Goal: Task Accomplishment & Management: Use online tool/utility

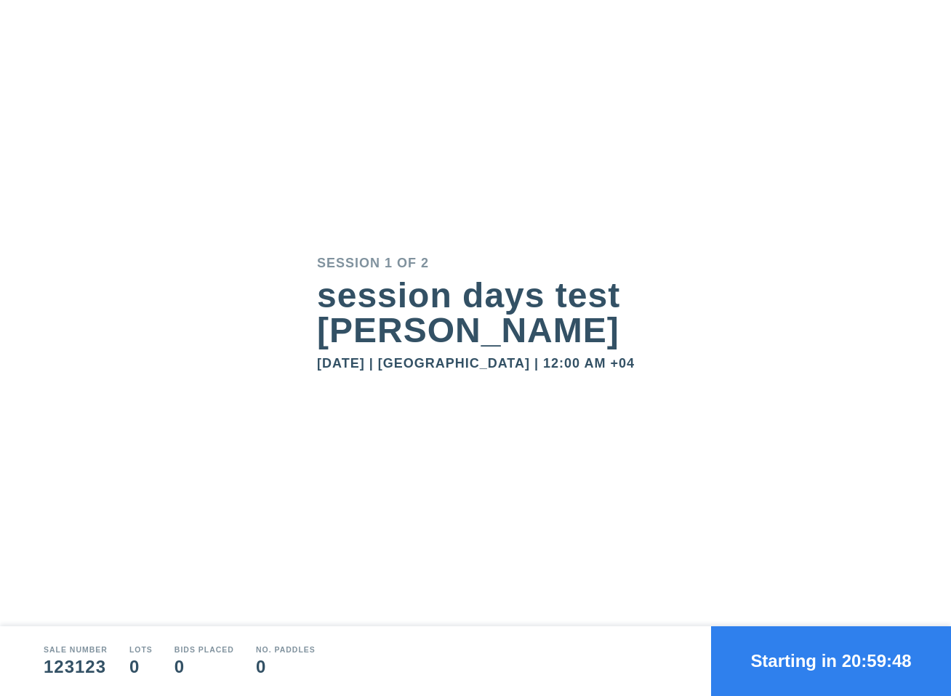
click at [504, 153] on div "Session 1 of 2 session days test [PERSON_NAME] [DATE] | [GEOGRAPHIC_DATA] | 12:…" at bounding box center [634, 313] width 634 height 627
click at [799, 668] on button "Starting in 20:59:45" at bounding box center [831, 662] width 240 height 70
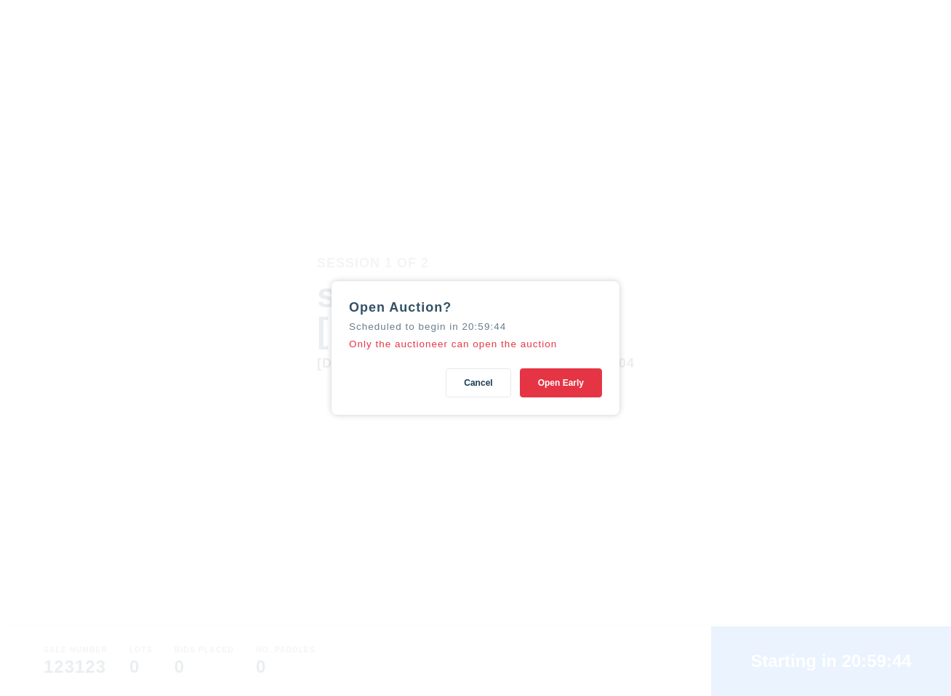
click at [579, 379] on button "Open Early" at bounding box center [561, 383] width 82 height 29
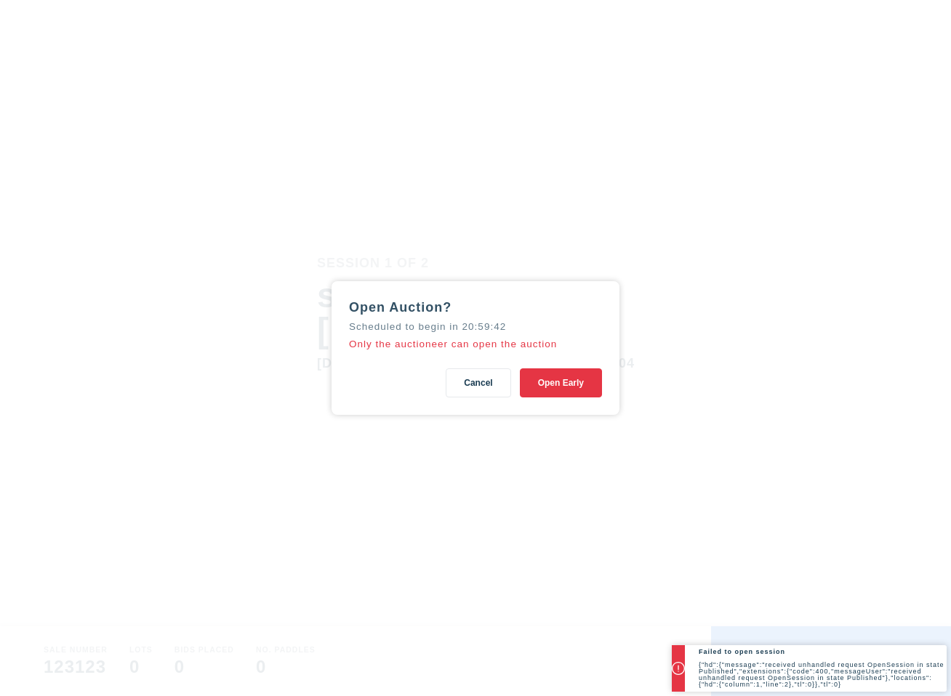
click at [502, 68] on div "Open Auction? Scheduled to begin in 20:59:42 Only the auctioneer can open the a…" at bounding box center [475, 348] width 951 height 696
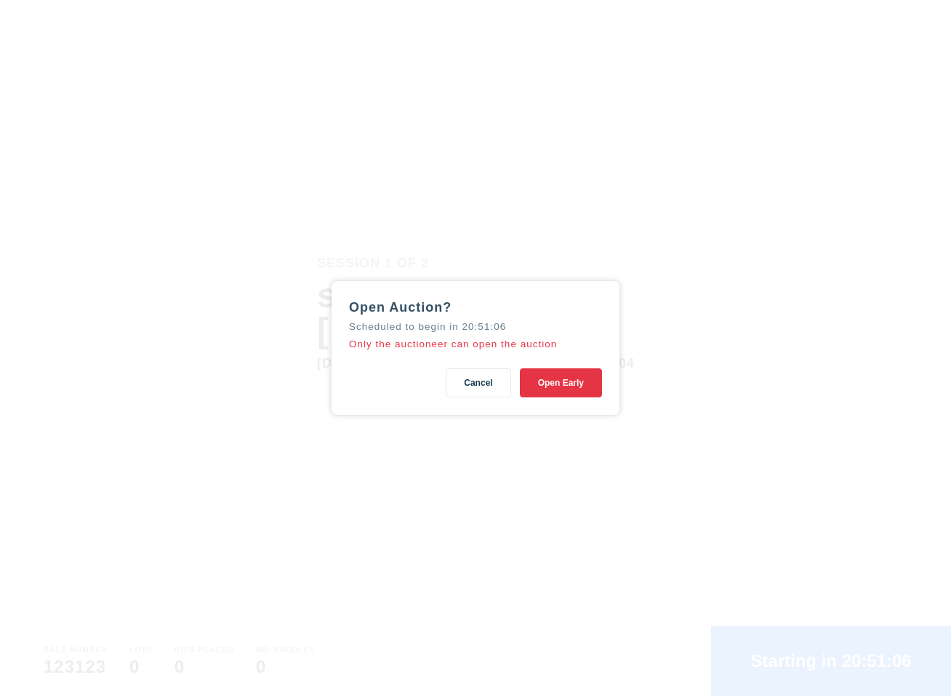
click at [571, 390] on button "Open Early" at bounding box center [561, 383] width 82 height 29
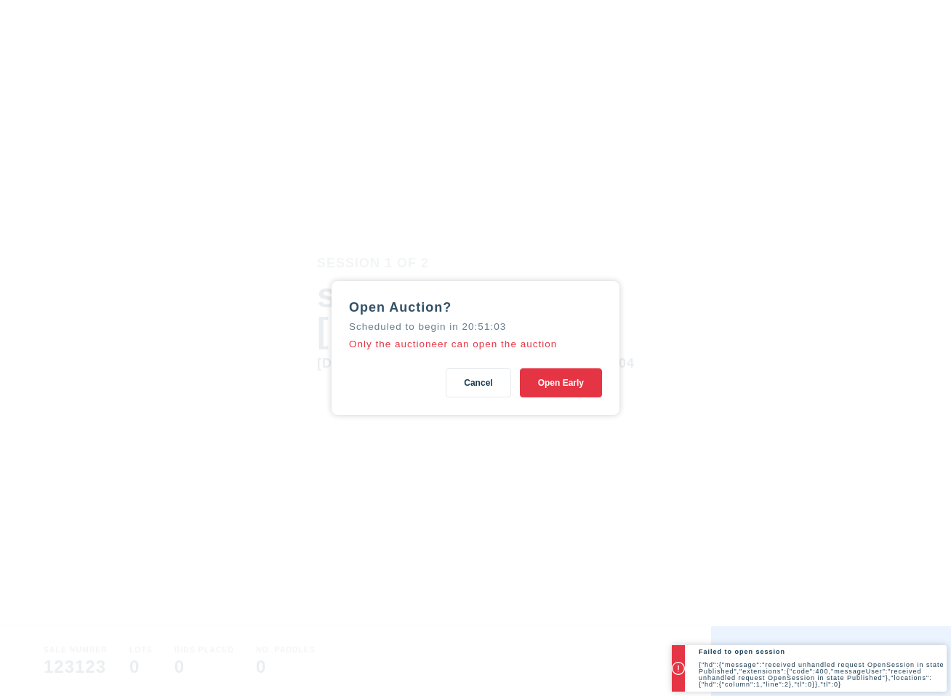
click at [715, 392] on div "Open Auction? Scheduled to begin in 20:51:03 Only the auctioneer can open the a…" at bounding box center [475, 348] width 951 height 696
click at [469, 374] on button "Cancel" at bounding box center [478, 383] width 65 height 29
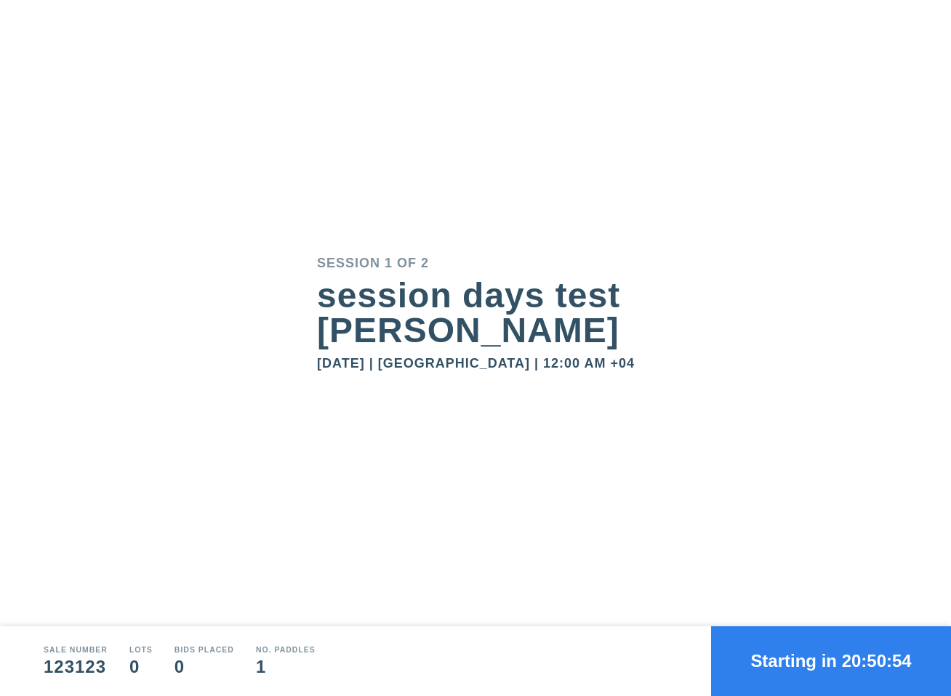
click at [747, 660] on button "Starting in 20:50:54" at bounding box center [831, 662] width 240 height 70
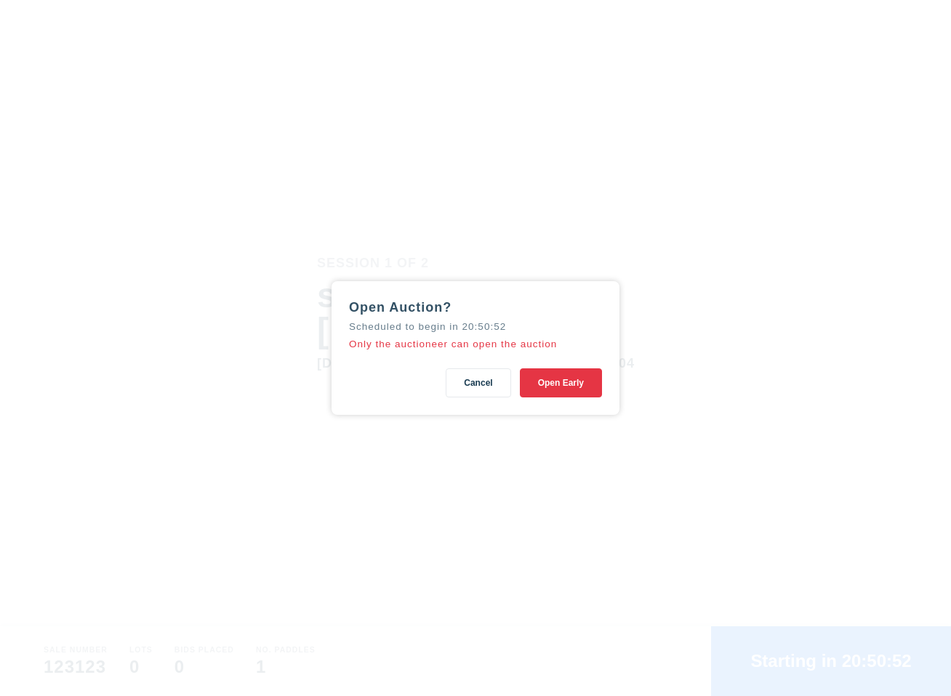
click at [552, 389] on button "Open Early" at bounding box center [561, 383] width 82 height 29
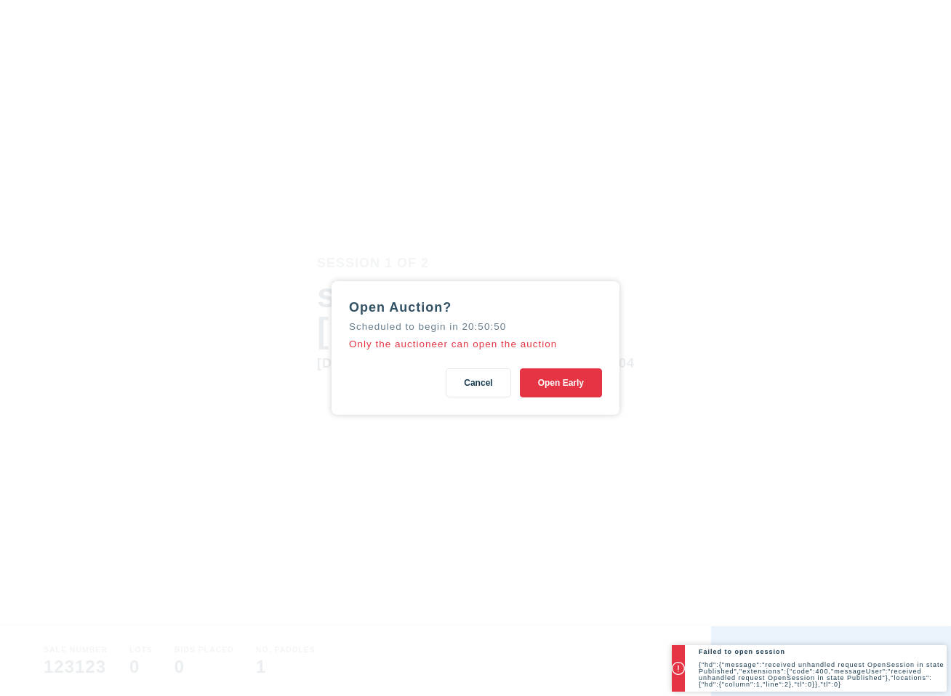
click at [709, 353] on div "Open Auction? Scheduled to begin in 20:50:50 Only the auctioneer can open the a…" at bounding box center [475, 348] width 951 height 696
click at [484, 381] on button "Cancel" at bounding box center [478, 383] width 65 height 29
